Goal: Check status: Check status

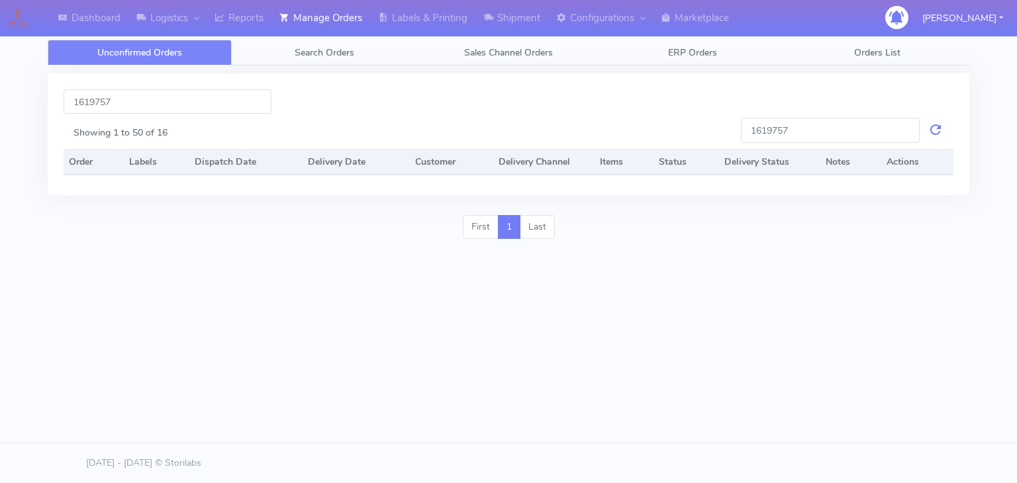
click at [146, 107] on input "1619757" at bounding box center [168, 101] width 208 height 24
click at [281, 46] on link "Search Orders" at bounding box center [324, 53] width 184 height 26
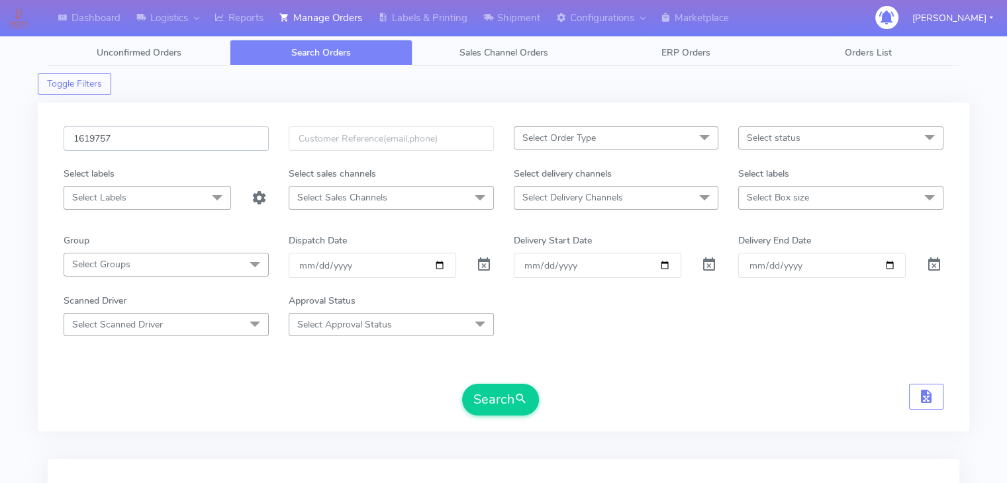
click at [226, 138] on input "1619757" at bounding box center [166, 138] width 205 height 24
paste input "20069"
type input "1620069"
click at [478, 265] on span at bounding box center [484, 267] width 16 height 13
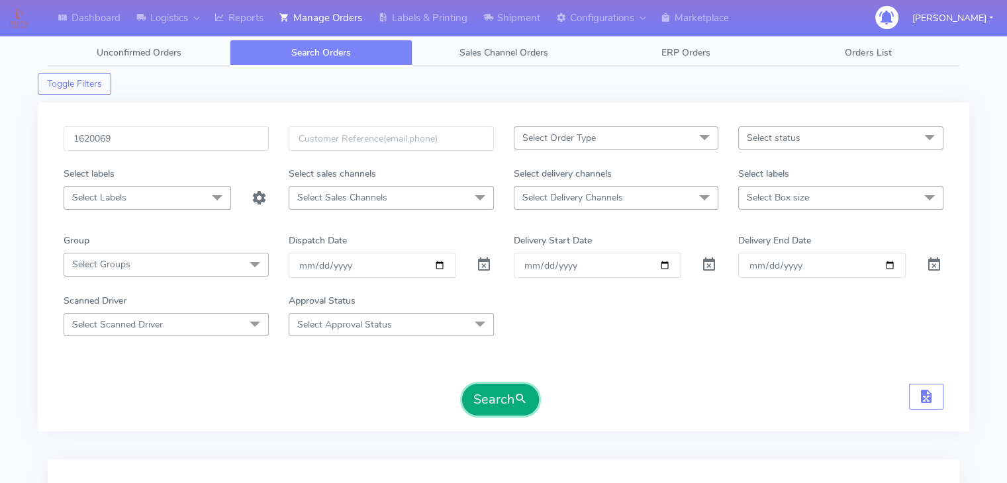
click at [504, 406] on button "Search" at bounding box center [500, 400] width 77 height 32
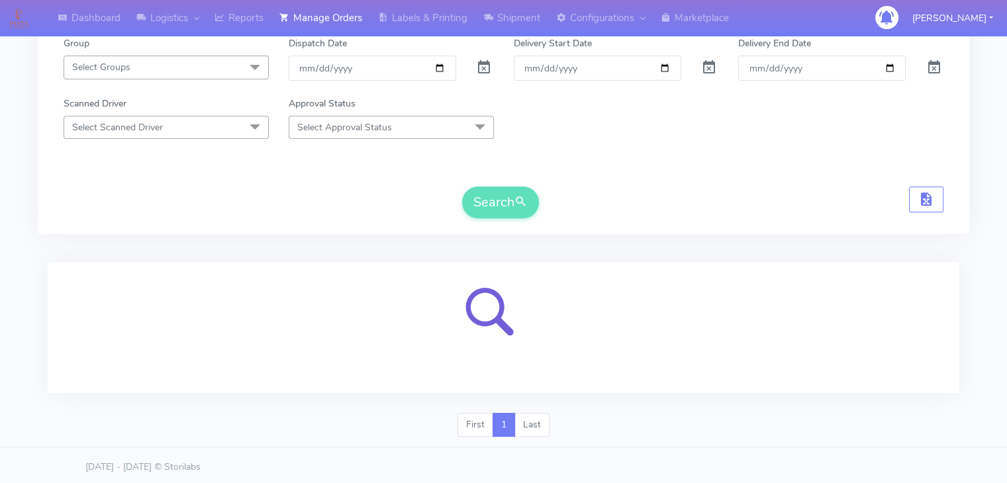
scroll to position [199, 0]
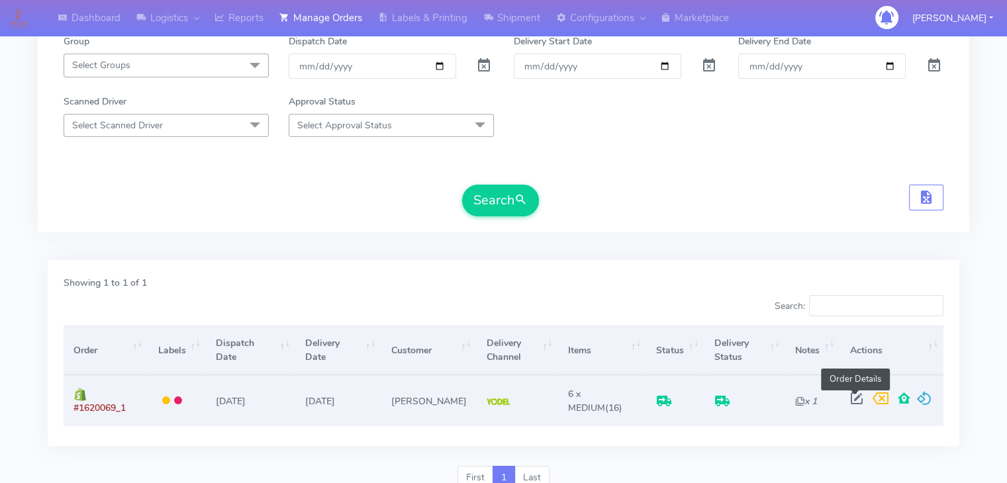
click at [847, 395] on span at bounding box center [856, 401] width 24 height 13
select select "5"
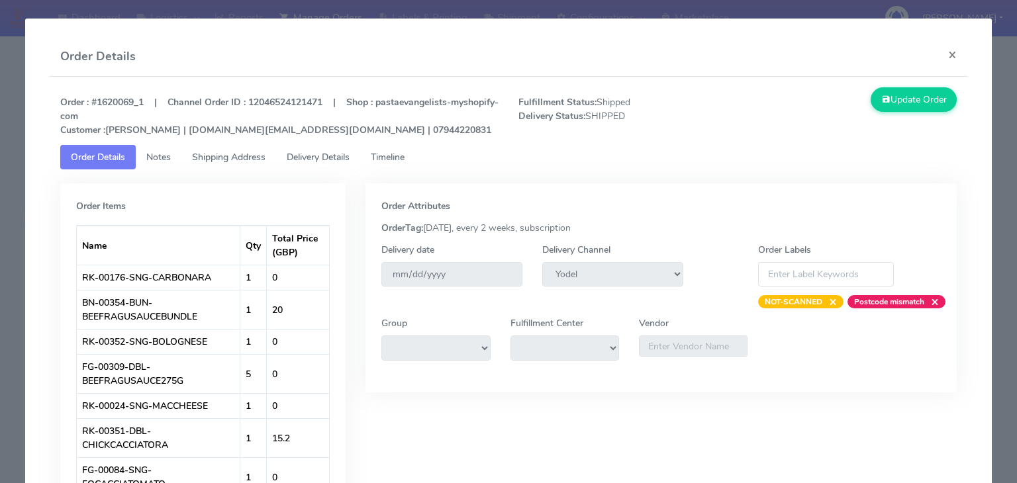
click at [403, 165] on link "Timeline" at bounding box center [387, 157] width 55 height 24
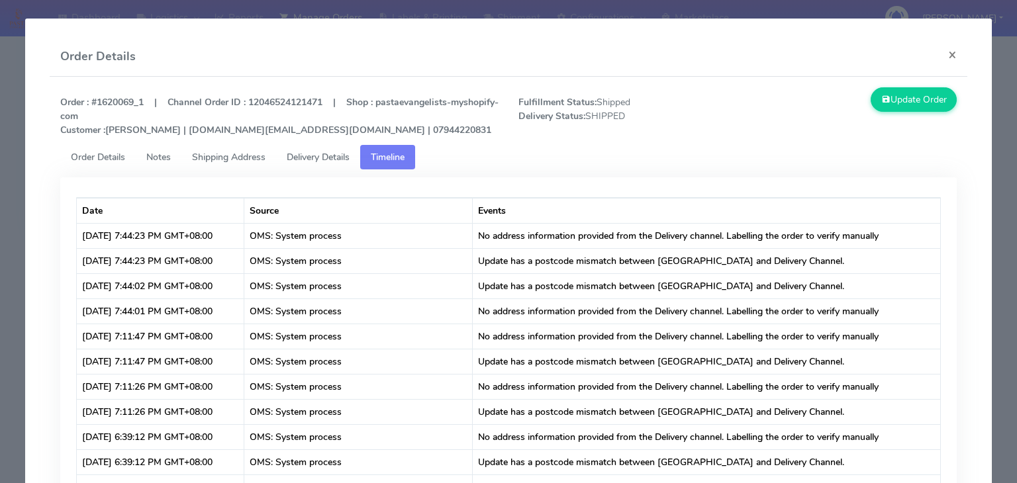
click at [322, 157] on span "Delivery Details" at bounding box center [318, 157] width 63 height 13
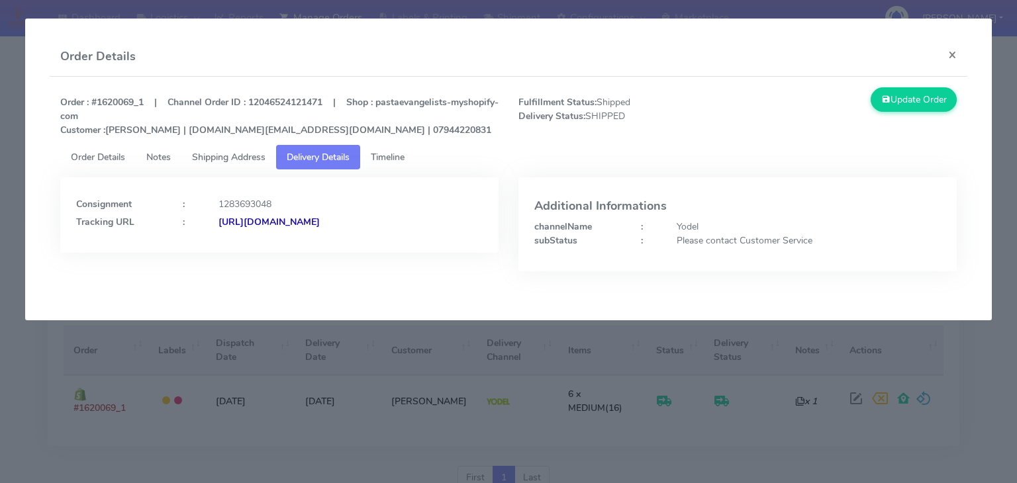
copy strong "JJD0002249960893184"
drag, startPoint x: 464, startPoint y: 226, endPoint x: 362, endPoint y: 237, distance: 102.6
click at [362, 237] on div "Consignment : 1283693048 Tracking URL : [URL][DOMAIN_NAME]" at bounding box center [279, 214] width 438 height 75
copy strong "JJD0002249960893184"
click at [960, 56] on button "×" at bounding box center [952, 54] width 30 height 35
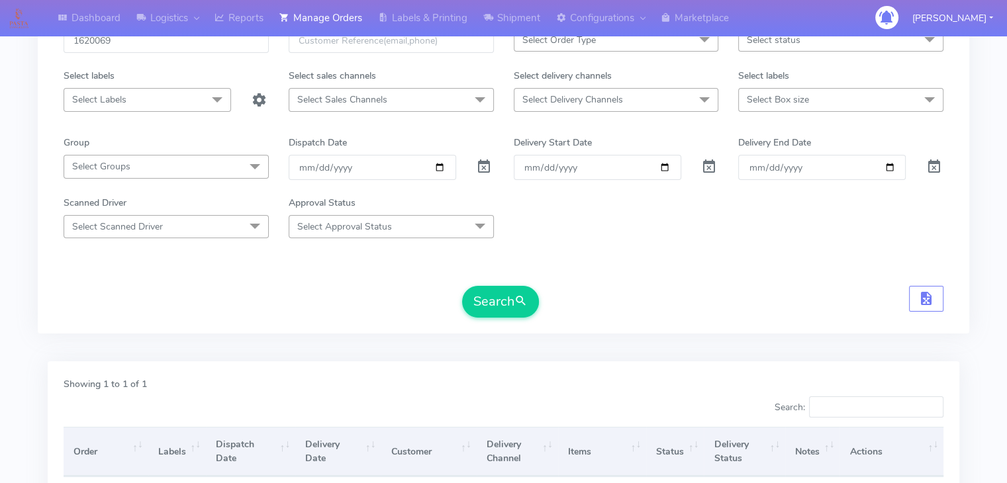
scroll to position [0, 0]
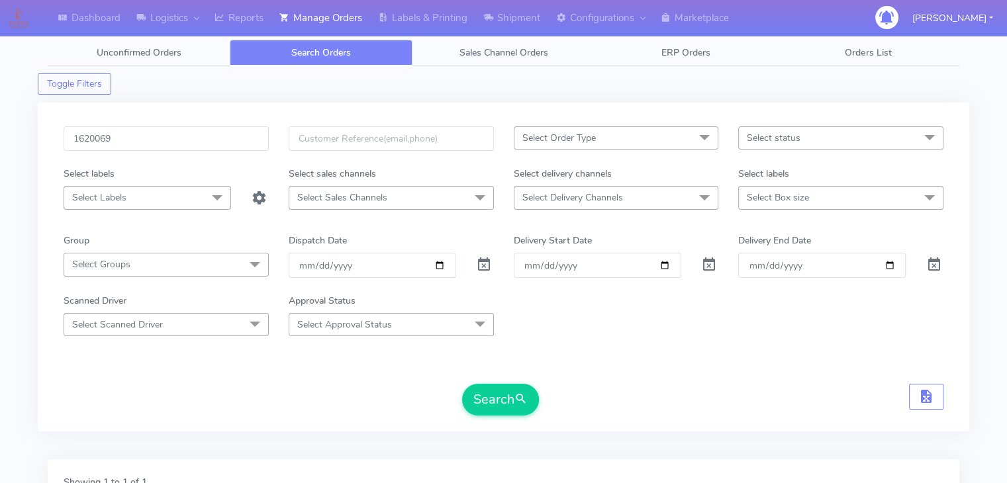
click at [125, 154] on div "1620069" at bounding box center [166, 146] width 225 height 40
click at [140, 145] on input "1620069" at bounding box center [166, 138] width 205 height 24
click at [141, 145] on input "1620069" at bounding box center [166, 138] width 205 height 24
paste input "19303"
type input "1619303"
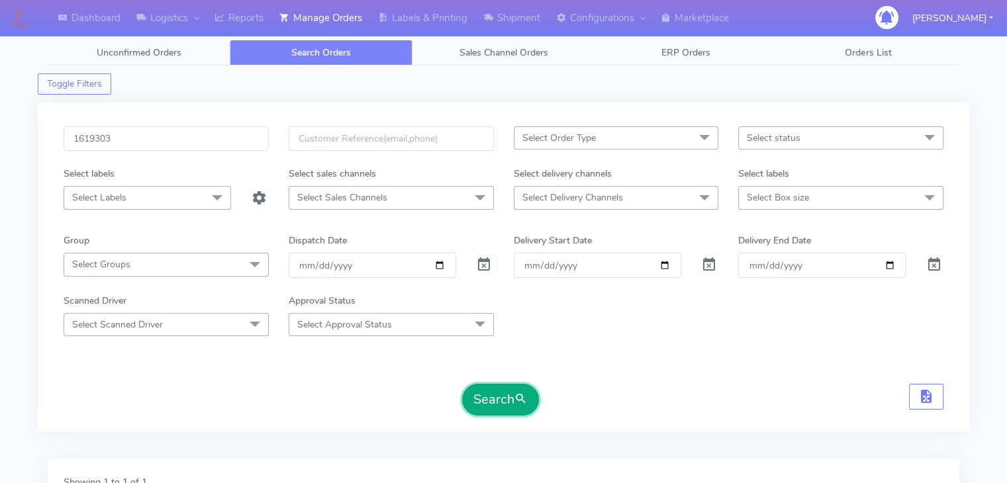
click at [481, 400] on button "Search" at bounding box center [500, 400] width 77 height 32
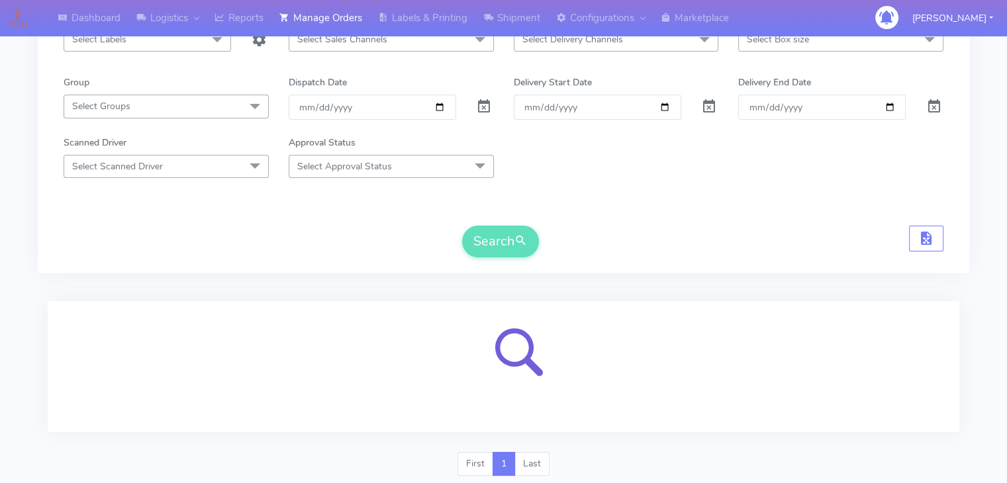
scroll to position [199, 0]
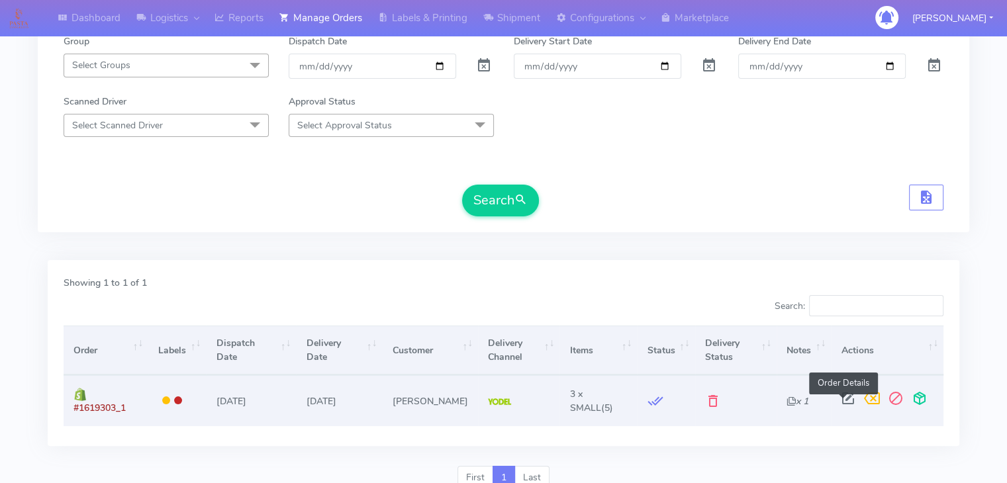
click at [839, 398] on span at bounding box center [848, 401] width 24 height 13
select select "5"
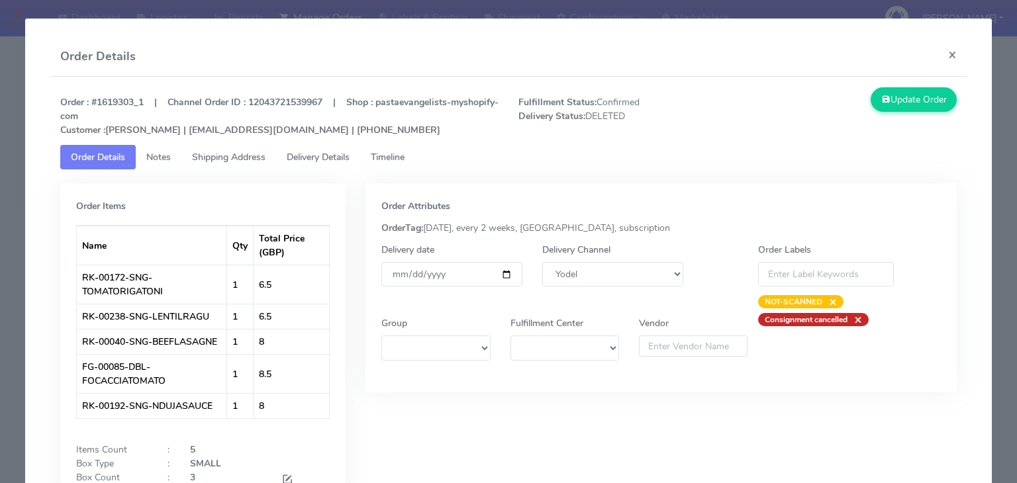
click at [347, 163] on span "Delivery Details" at bounding box center [318, 157] width 63 height 13
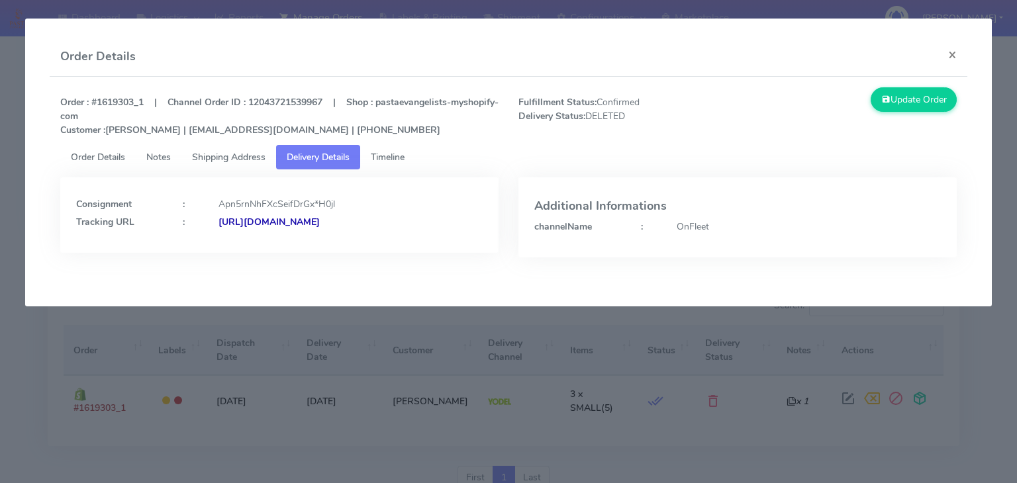
click at [304, 224] on strong "[URL][DOMAIN_NAME]" at bounding box center [268, 222] width 101 height 13
click at [376, 160] on span "Timeline" at bounding box center [388, 157] width 34 height 13
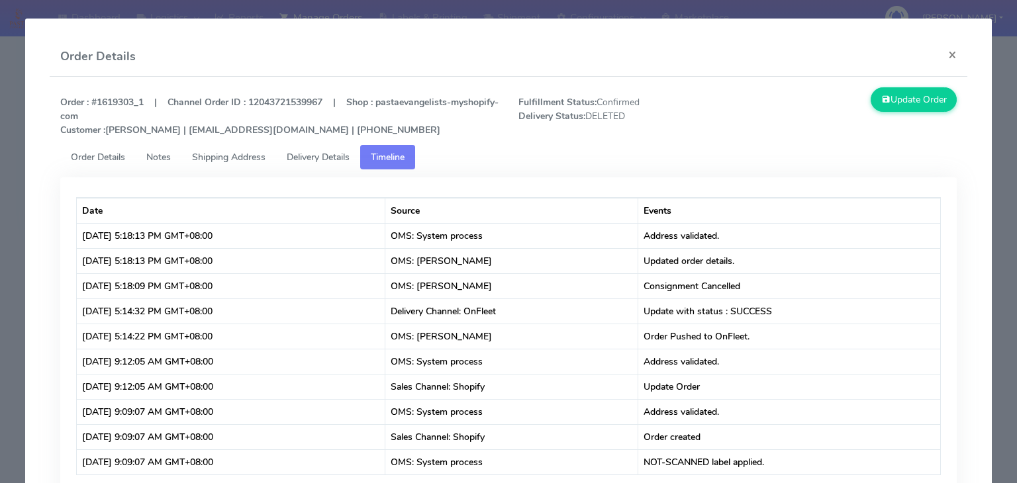
click at [485, 155] on ul "Order Details Notes Shipping Address Delivery Details Timeline" at bounding box center [508, 157] width 896 height 24
drag, startPoint x: 667, startPoint y: 158, endPoint x: 652, endPoint y: 124, distance: 36.8
click at [652, 124] on span "Fulfillment Status: Confirmed Delivery Status: DELETED" at bounding box center [622, 116] width 229 height 42
click at [939, 54] on button "×" at bounding box center [952, 54] width 30 height 35
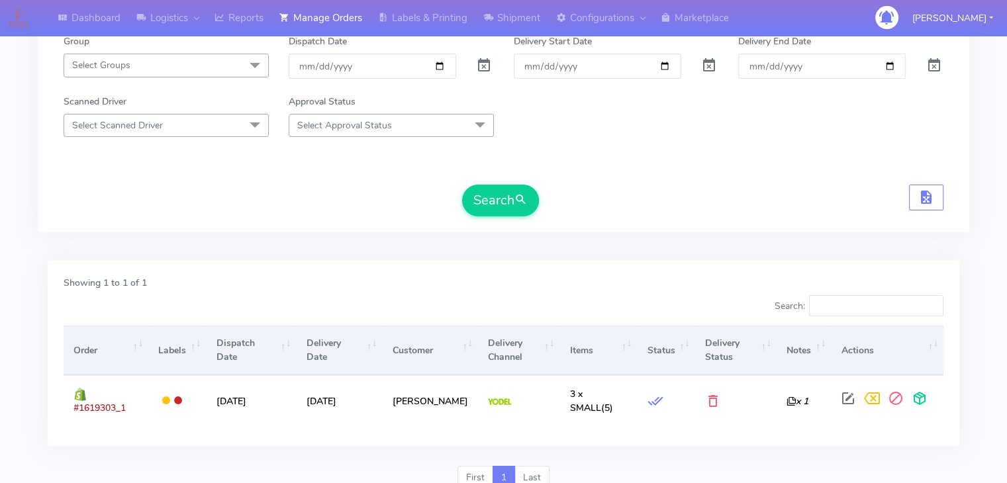
click at [550, 129] on div "Scanned Driver Select Scanned Driver Select All Test Driver [PERSON_NAME] Abdul…" at bounding box center [504, 116] width 900 height 42
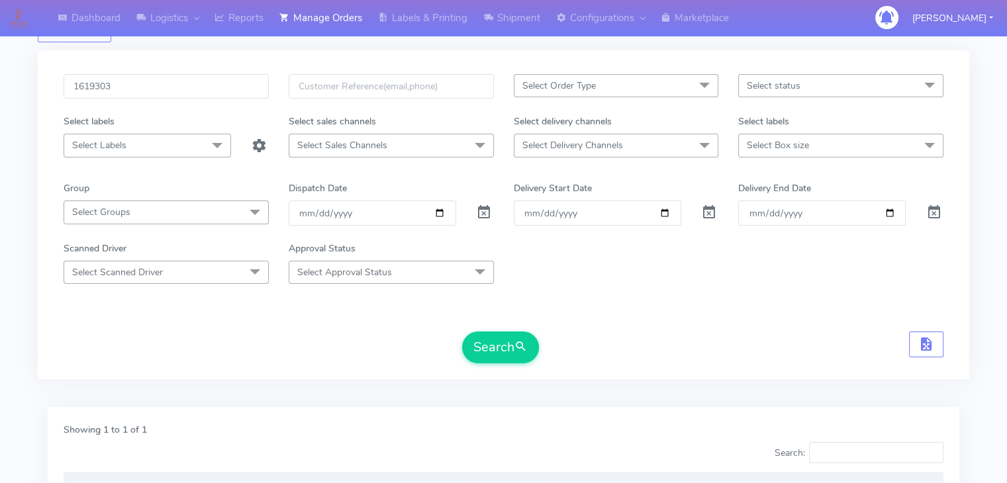
scroll to position [0, 0]
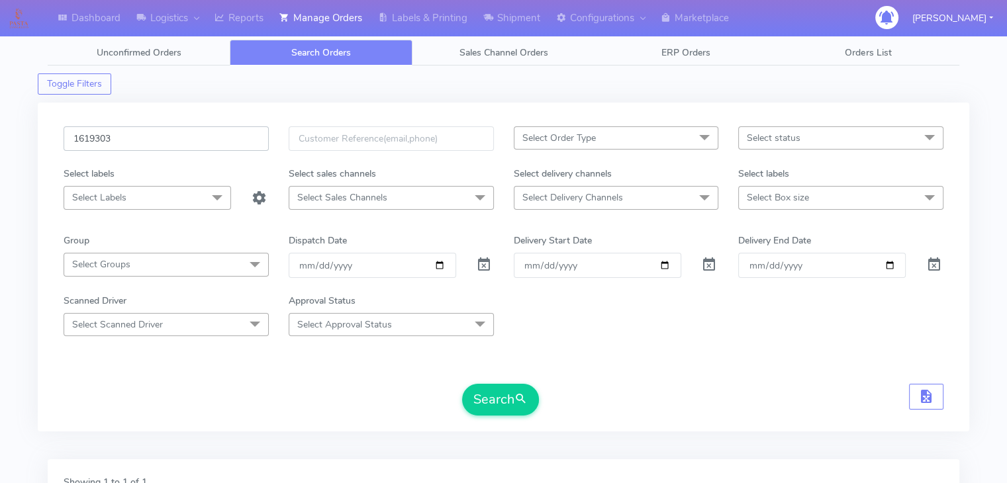
click at [187, 138] on input "1619303" at bounding box center [166, 138] width 205 height 24
paste input "8640"
type input "1618640"
click at [487, 390] on button "Search" at bounding box center [500, 400] width 77 height 32
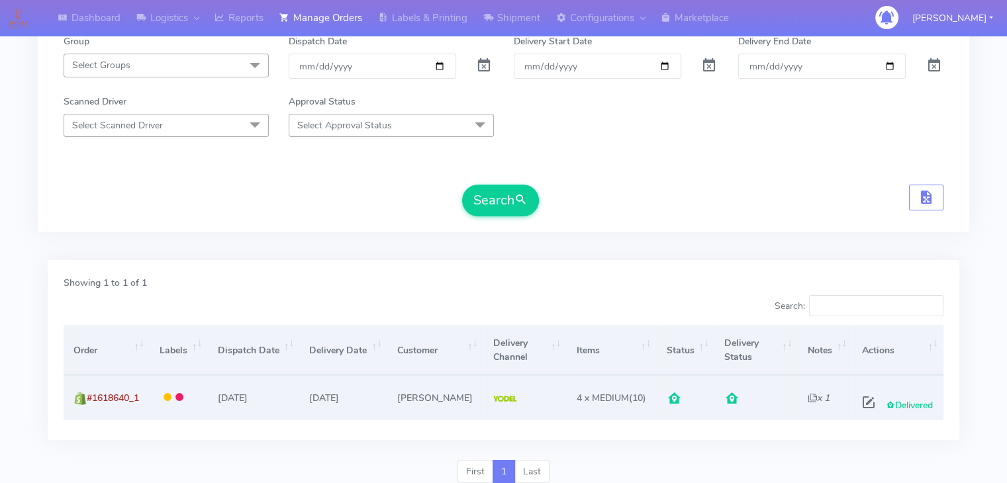
scroll to position [248, 0]
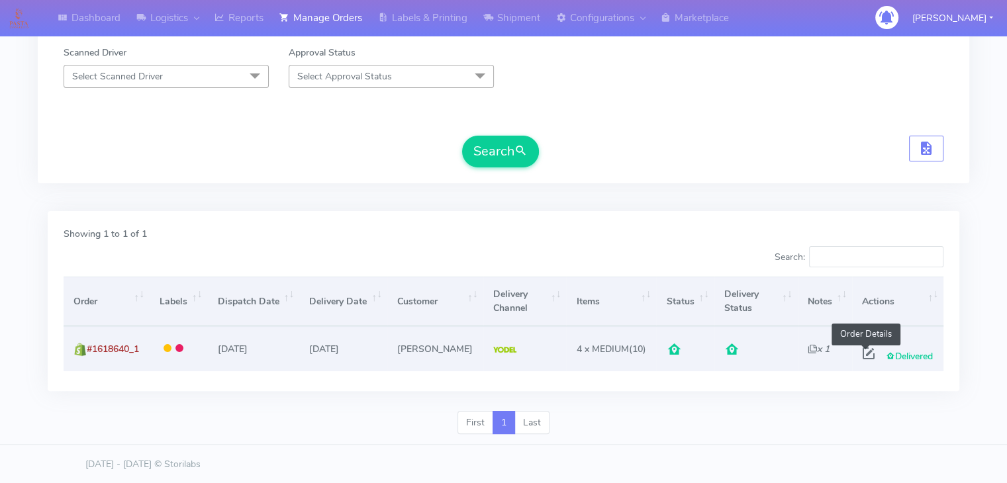
click at [867, 356] on span at bounding box center [869, 356] width 24 height 13
select select "5"
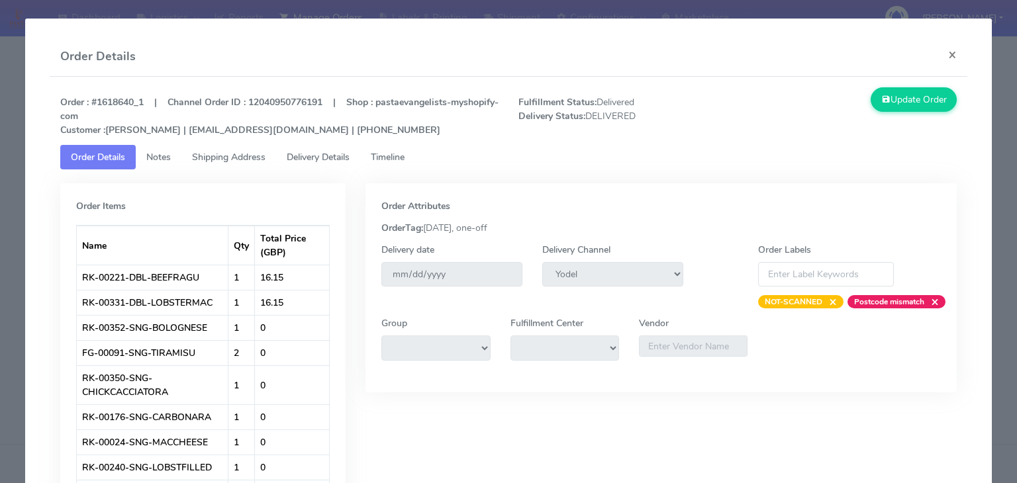
click at [393, 152] on span "Timeline" at bounding box center [388, 157] width 34 height 13
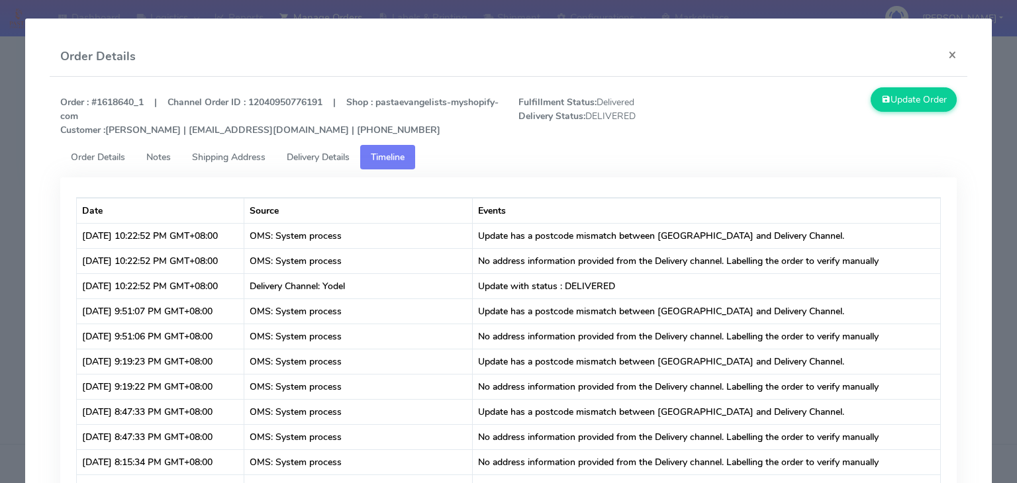
click at [318, 154] on span "Delivery Details" at bounding box center [318, 157] width 63 height 13
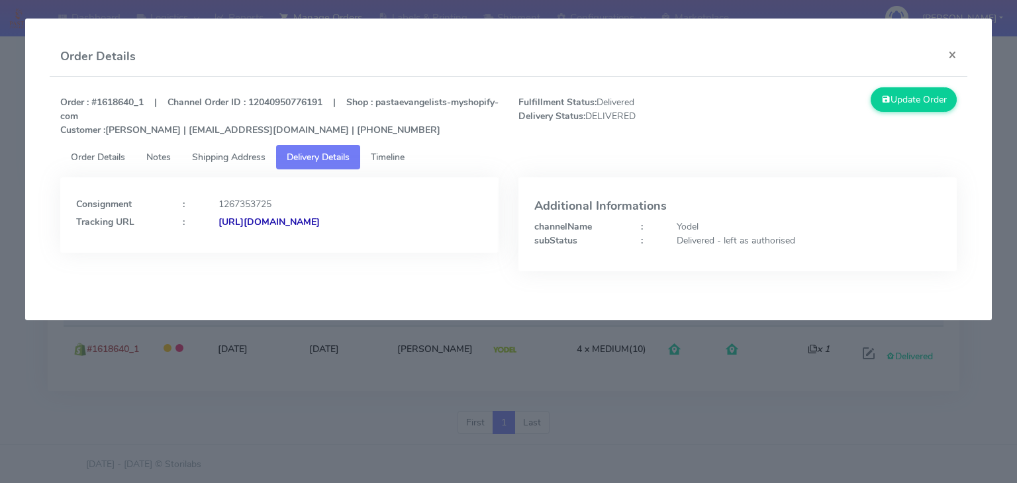
copy strong "JD0002249960882729"
copy strong "JJD0002249960882729"
drag, startPoint x: 471, startPoint y: 230, endPoint x: 362, endPoint y: 227, distance: 109.3
click at [362, 227] on div "Consignment : 1267353725 Tracking URL : [URL][DOMAIN_NAME]" at bounding box center [279, 214] width 438 height 75
copy strong "JJD0002249960882729"
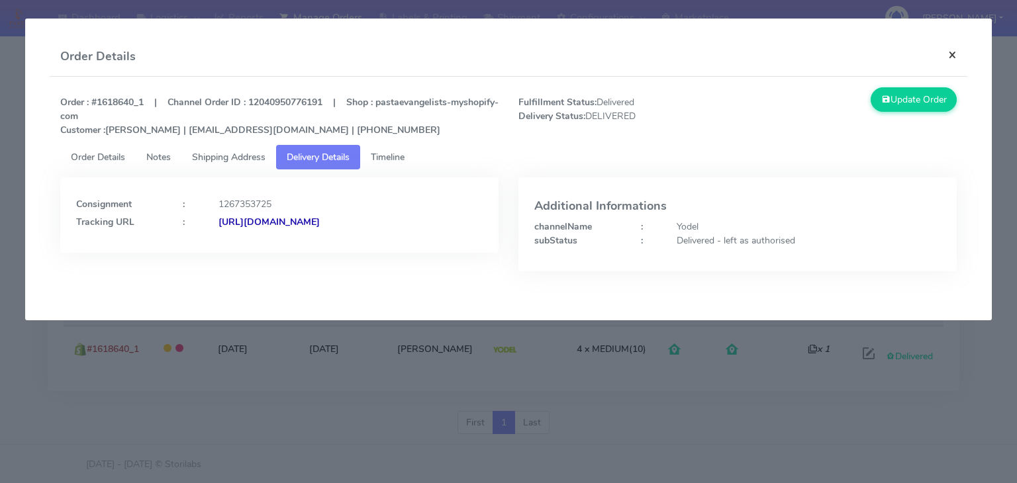
click at [951, 54] on button "×" at bounding box center [952, 54] width 30 height 35
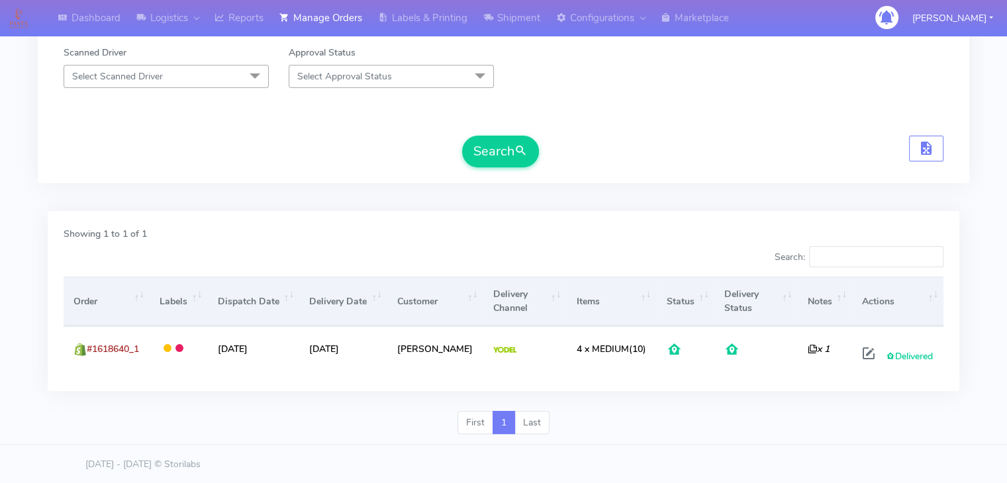
scroll to position [0, 0]
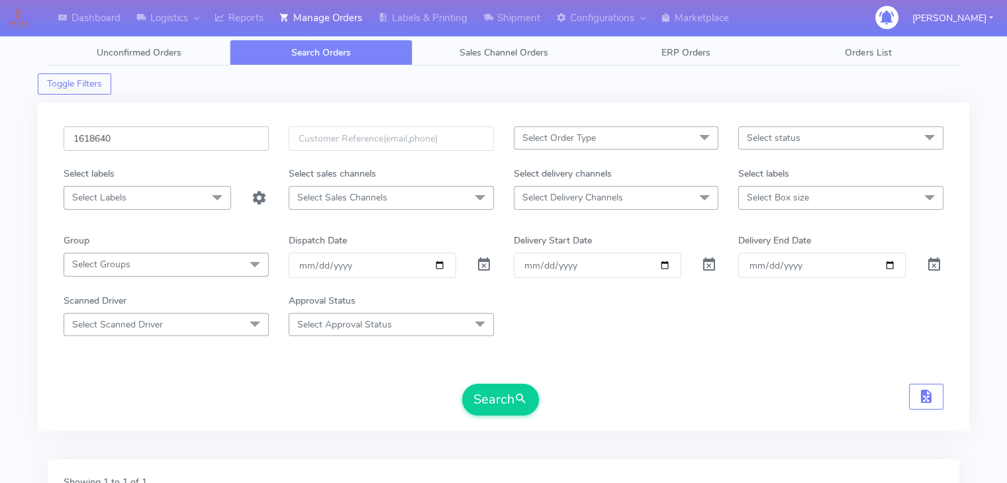
click at [194, 148] on input "1618640" at bounding box center [166, 138] width 205 height 24
click at [193, 148] on input "1618640" at bounding box center [166, 138] width 205 height 24
paste input "9315"
type input "1619315"
click at [477, 386] on button "Search" at bounding box center [500, 400] width 77 height 32
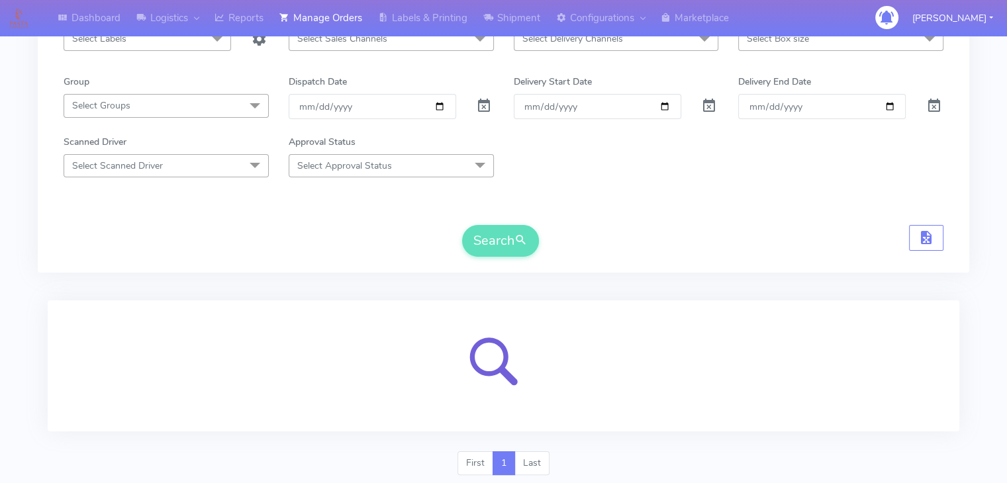
scroll to position [199, 0]
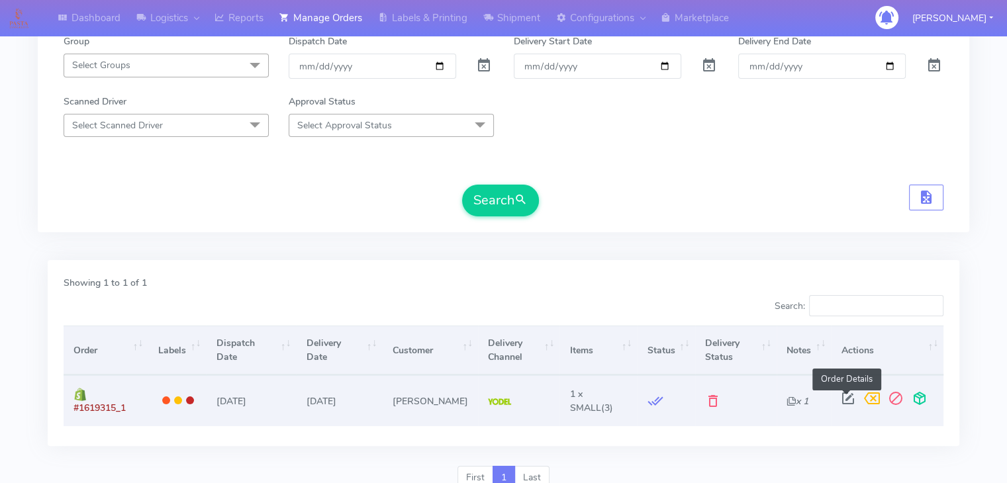
click at [849, 397] on span at bounding box center [848, 401] width 24 height 13
select select "5"
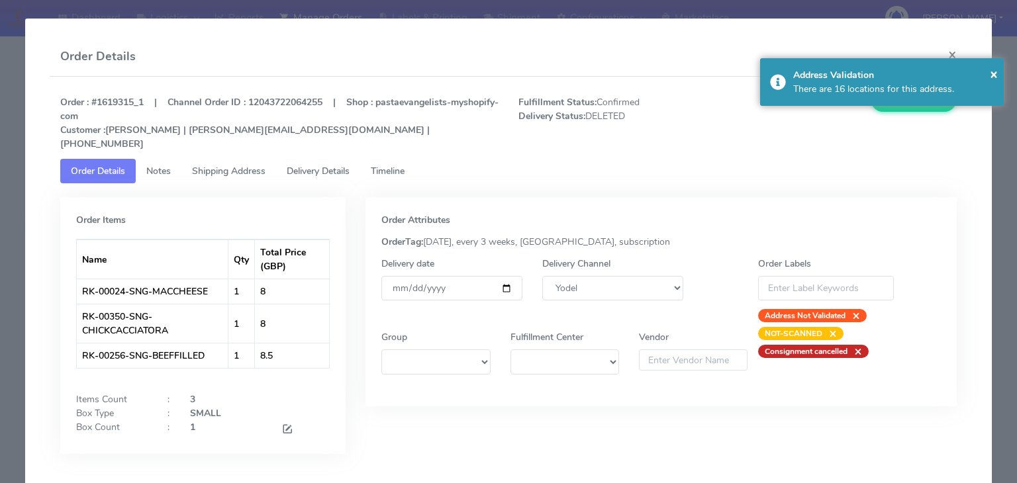
click at [400, 165] on span "Timeline" at bounding box center [388, 171] width 34 height 13
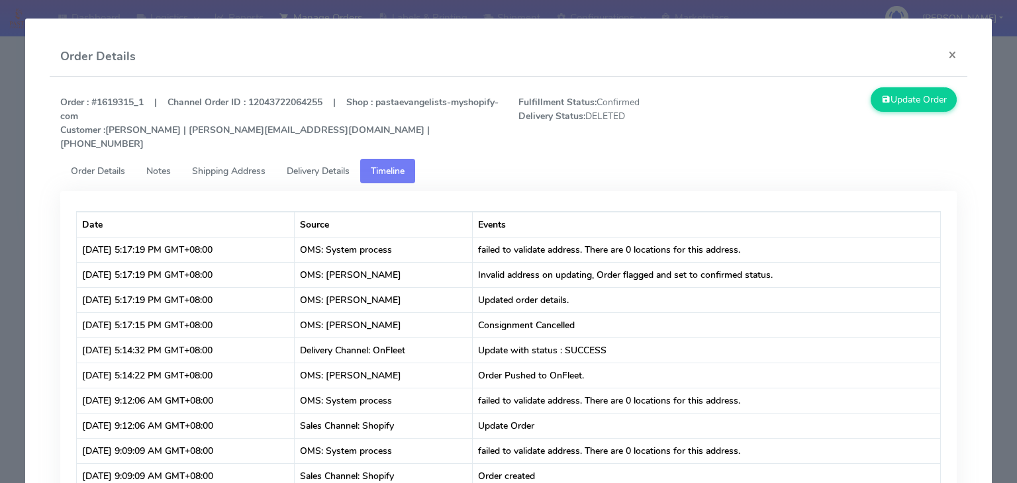
click at [344, 165] on span "Delivery Details" at bounding box center [318, 171] width 63 height 13
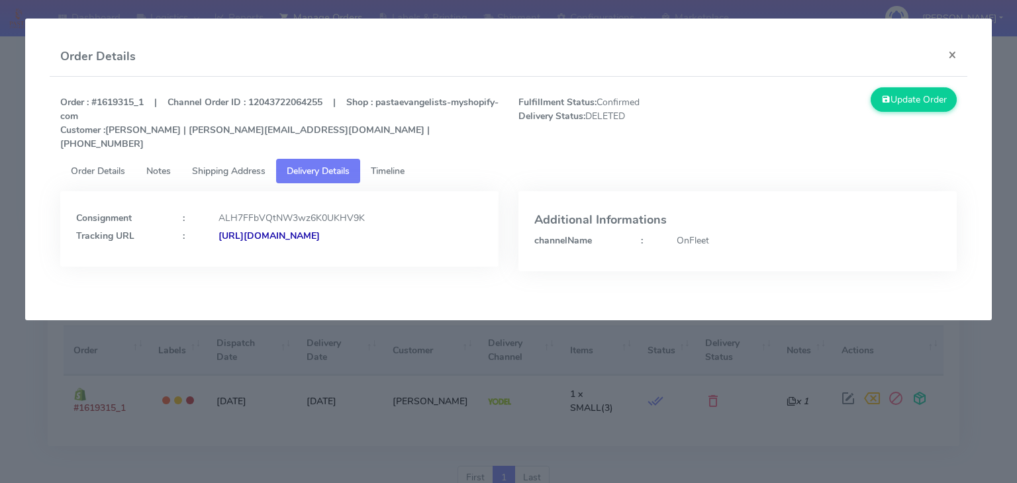
click at [392, 165] on span "Timeline" at bounding box center [388, 171] width 34 height 13
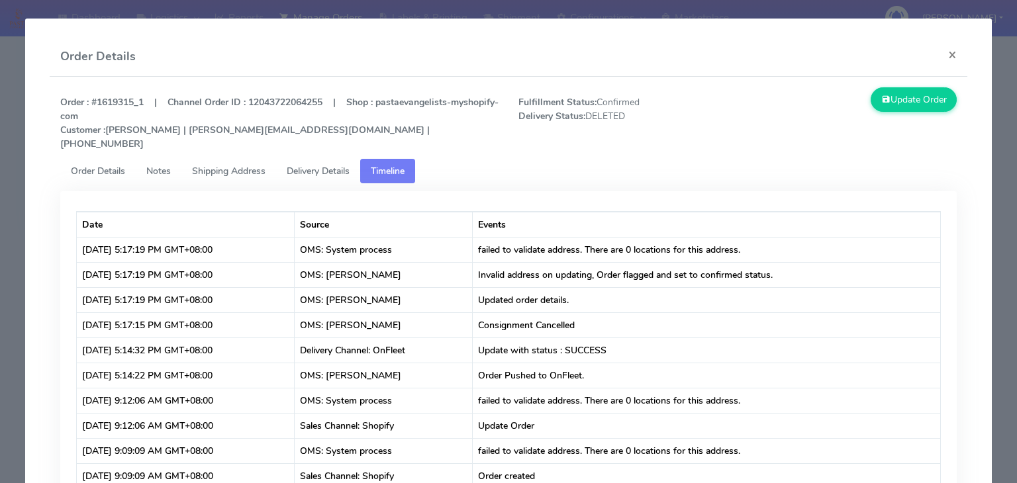
click at [322, 164] on link "Delivery Details" at bounding box center [318, 171] width 84 height 24
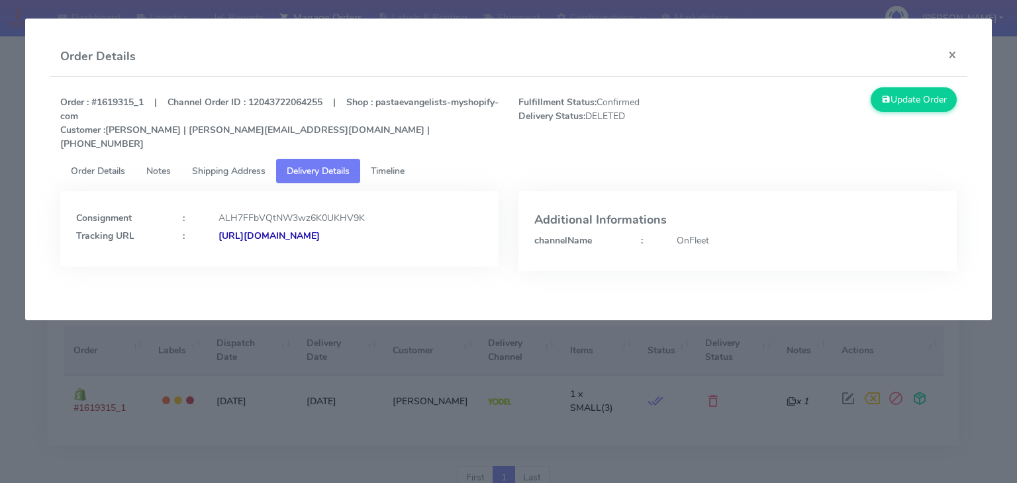
click at [328, 229] on div "[URL][DOMAIN_NAME]" at bounding box center [351, 236] width 284 height 14
click at [265, 165] on span "Shipping Address" at bounding box center [228, 171] width 73 height 13
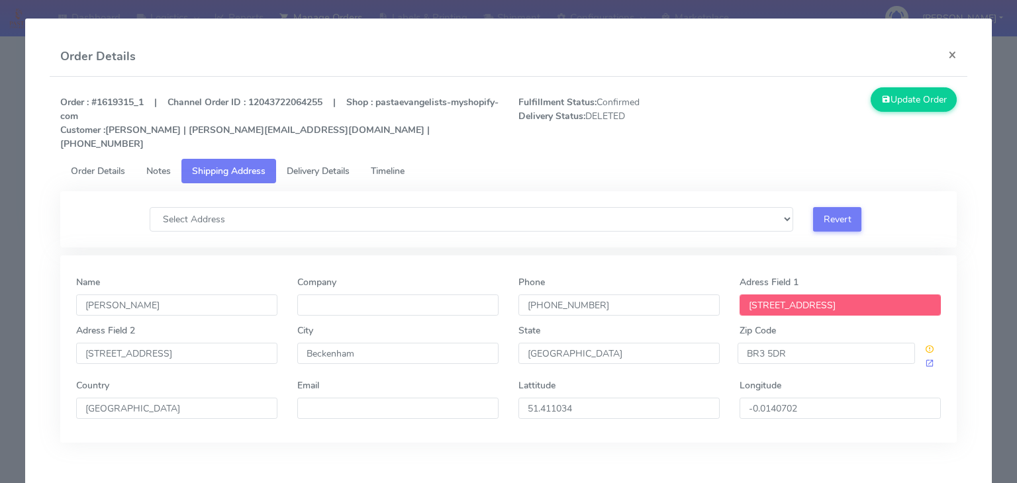
click at [315, 165] on span "Delivery Details" at bounding box center [318, 171] width 63 height 13
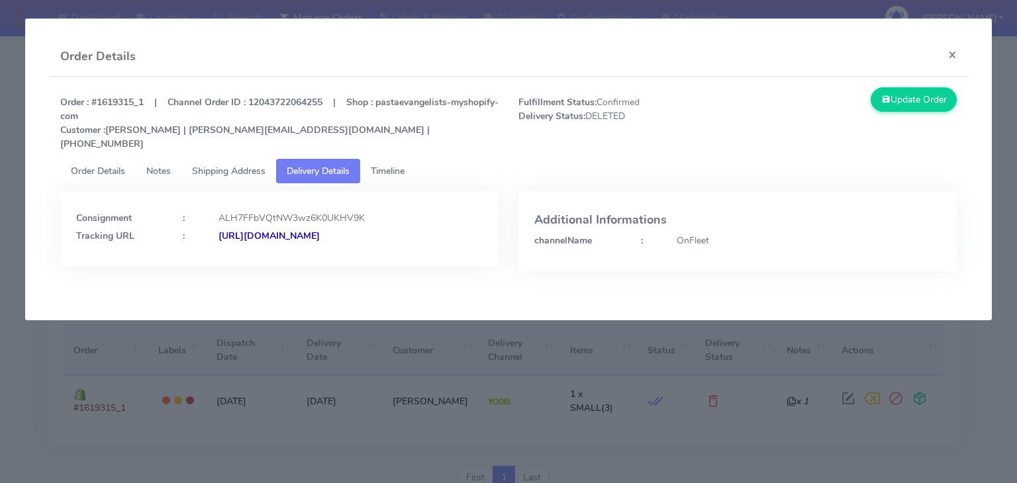
click at [380, 165] on span "Timeline" at bounding box center [388, 171] width 34 height 13
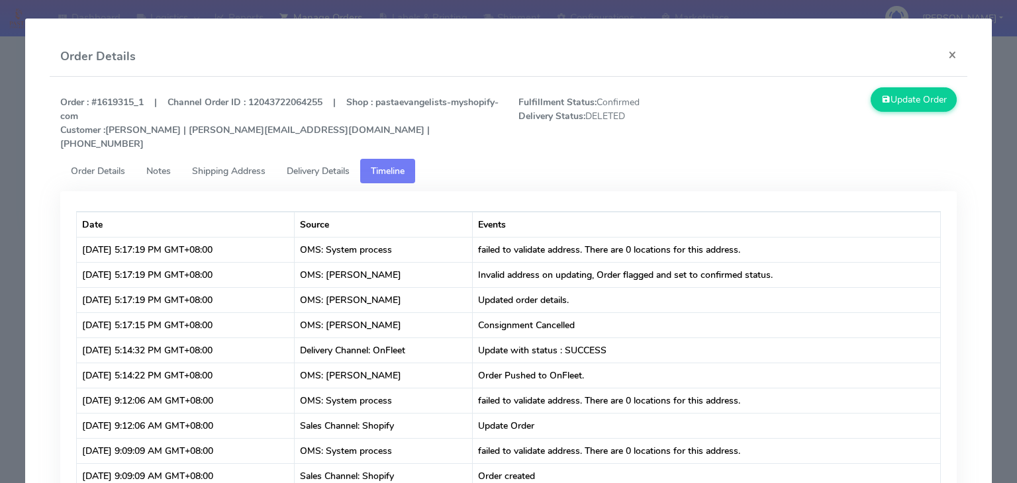
click at [431, 159] on ul "Order Details Notes Shipping Address Delivery Details Timeline" at bounding box center [508, 171] width 896 height 24
click at [334, 165] on span "Delivery Details" at bounding box center [318, 171] width 63 height 13
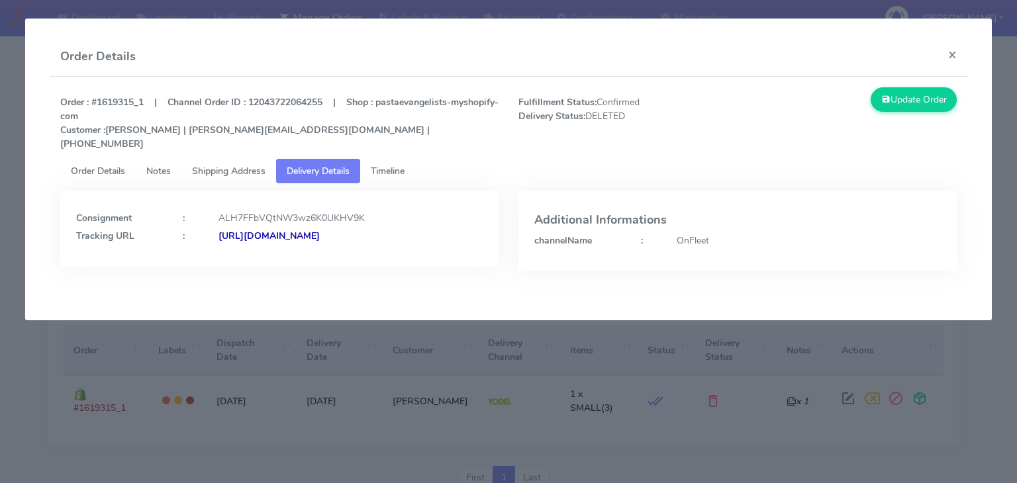
click at [393, 165] on span "Timeline" at bounding box center [388, 171] width 34 height 13
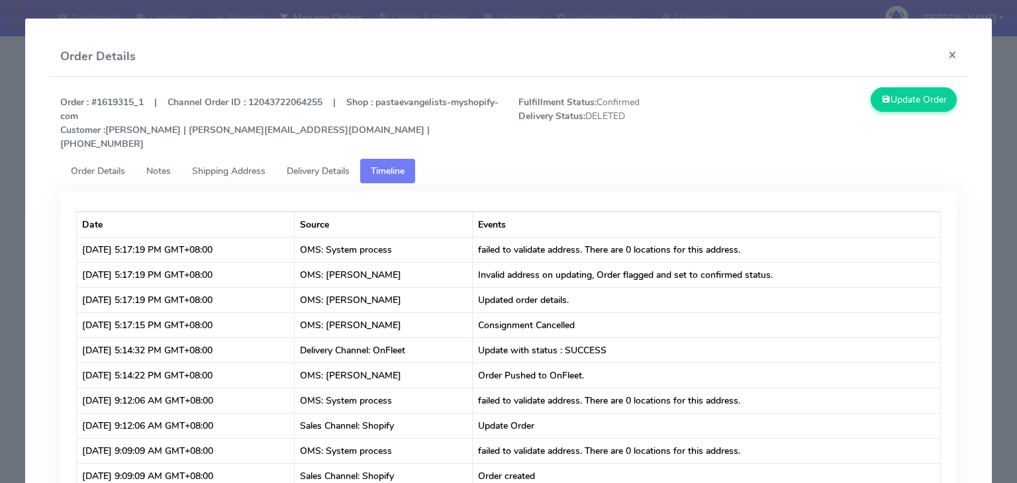
click at [287, 159] on link "Delivery Details" at bounding box center [318, 171] width 84 height 24
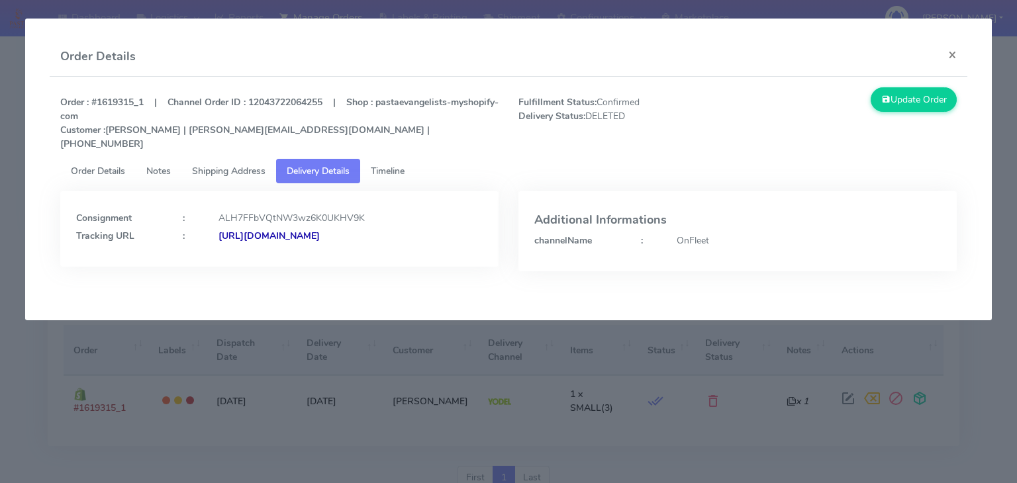
click at [688, 234] on div "OnFleet" at bounding box center [809, 241] width 284 height 14
copy div "OnFleet"
click at [511, 162] on ul "Order Details Notes Shipping Address Delivery Details Timeline" at bounding box center [508, 171] width 896 height 24
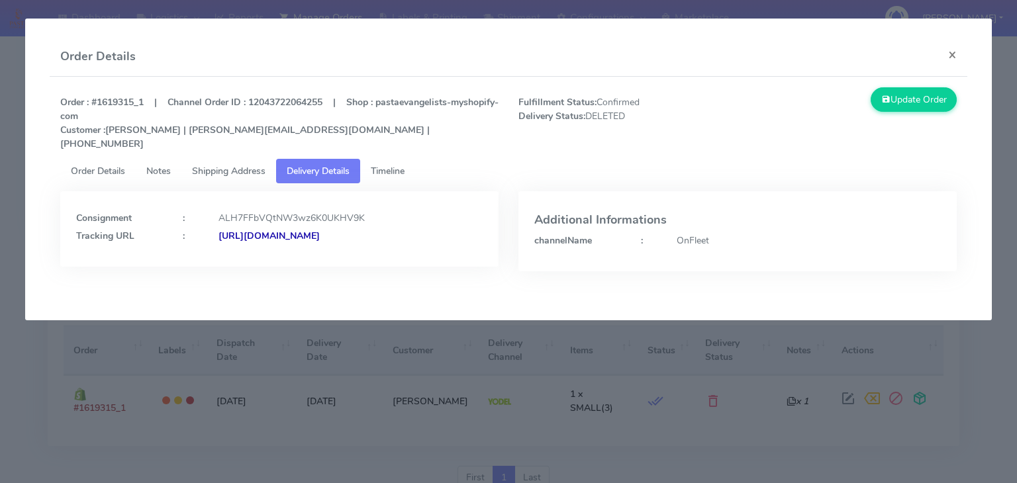
click at [855, 165] on ul "Order Details Notes Shipping Address Delivery Details Timeline" at bounding box center [508, 171] width 896 height 24
click at [948, 54] on button "×" at bounding box center [952, 54] width 30 height 35
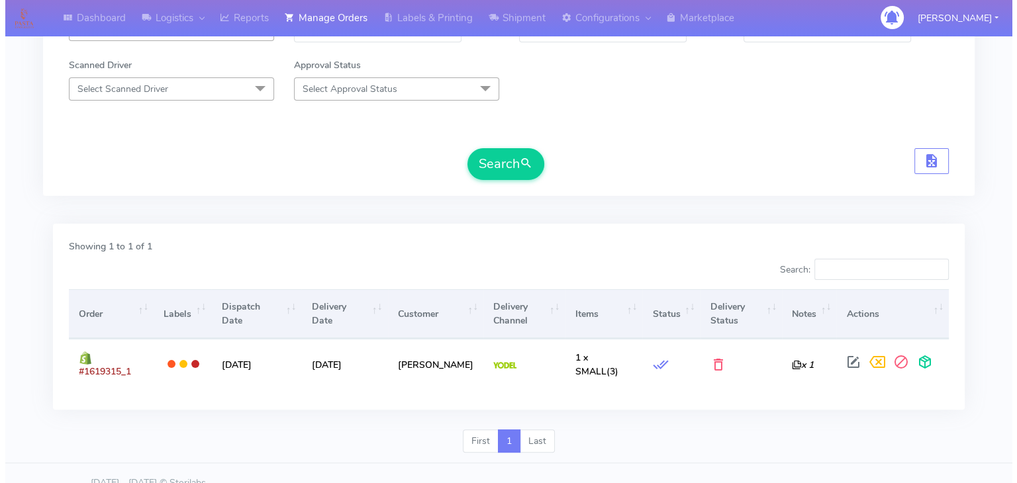
scroll to position [254, 0]
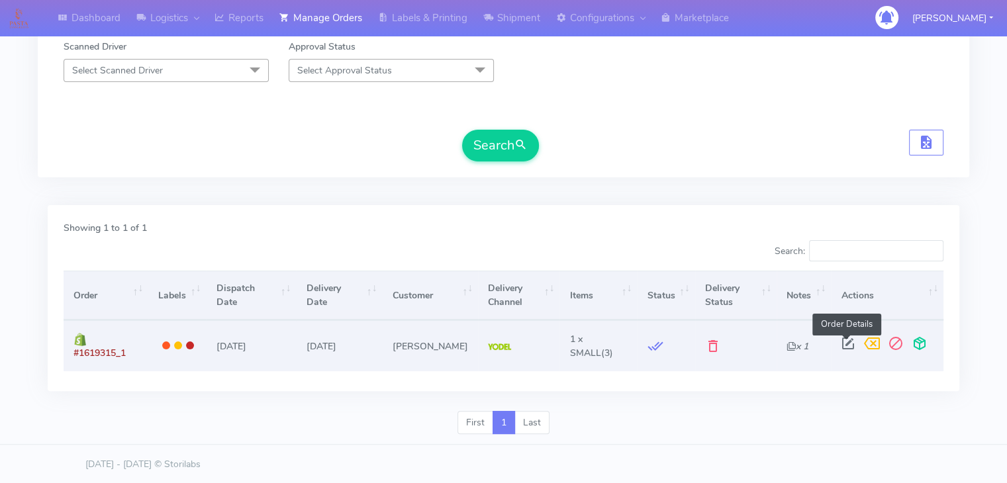
click at [845, 343] on span at bounding box center [848, 346] width 24 height 13
select select "5"
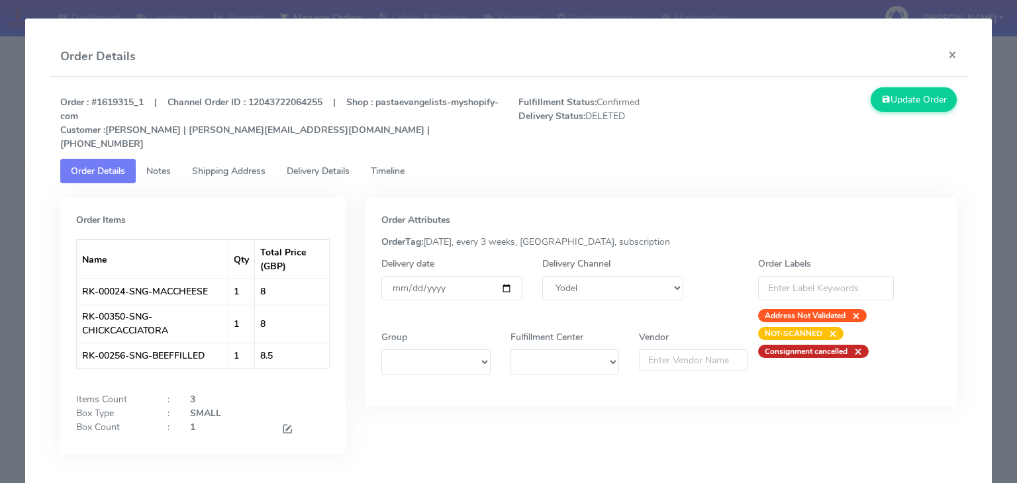
click at [245, 165] on span "Shipping Address" at bounding box center [228, 171] width 73 height 13
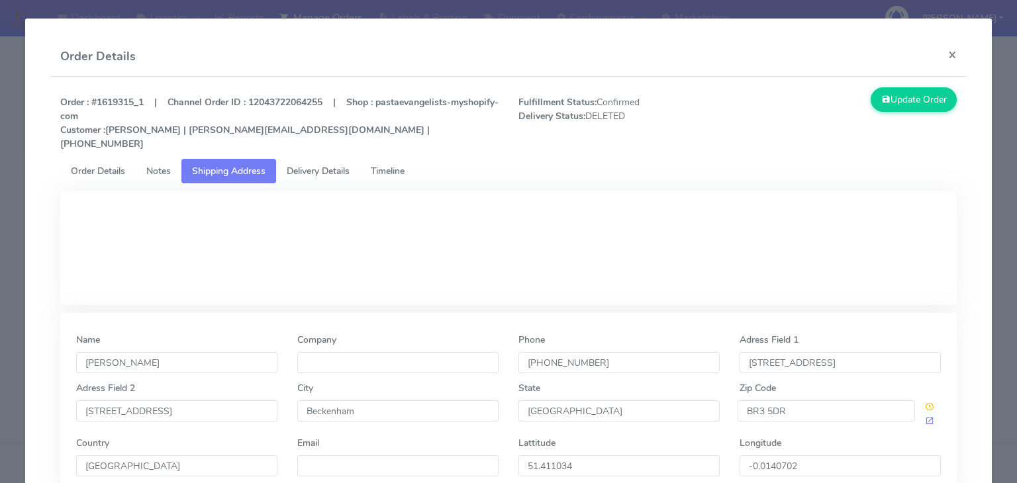
click at [302, 165] on span "Delivery Details" at bounding box center [318, 171] width 63 height 13
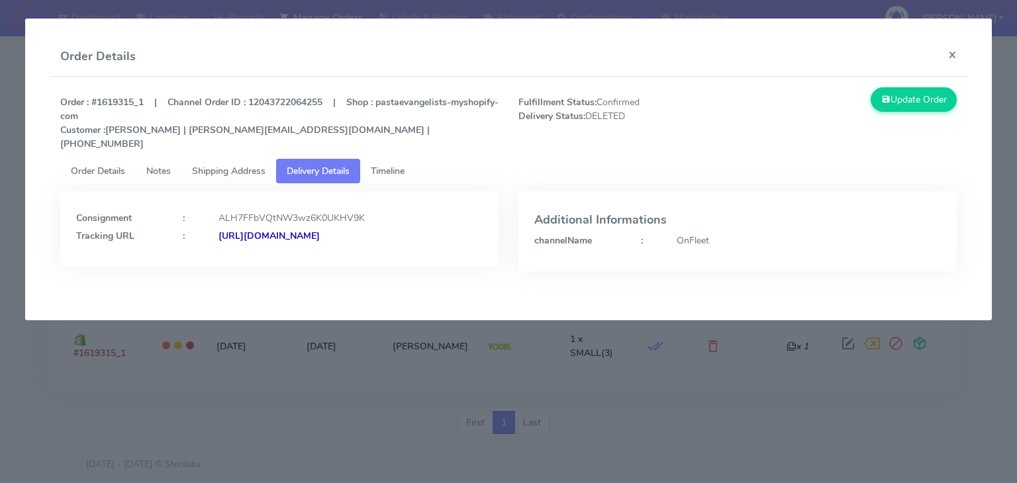
click at [380, 165] on span "Timeline" at bounding box center [388, 171] width 34 height 13
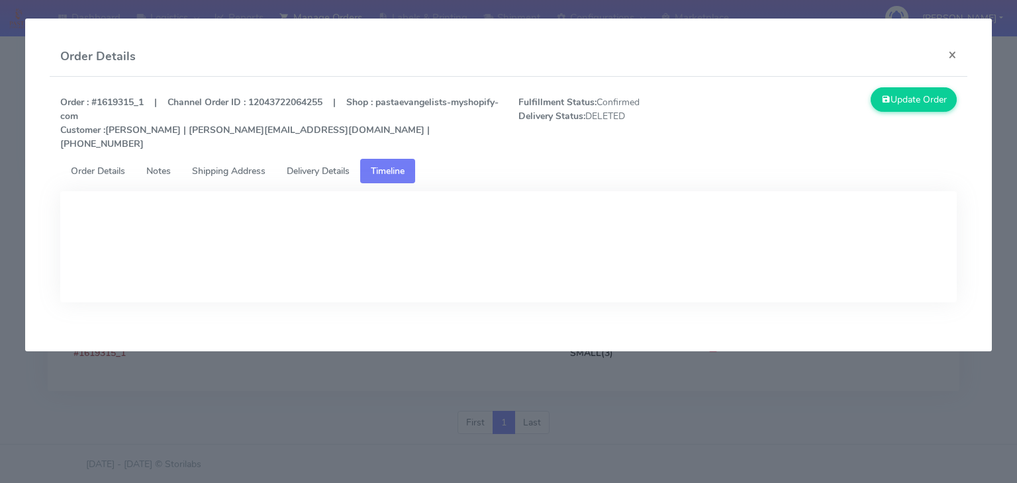
click at [340, 165] on span "Delivery Details" at bounding box center [318, 171] width 63 height 13
